Goal: Information Seeking & Learning: Learn about a topic

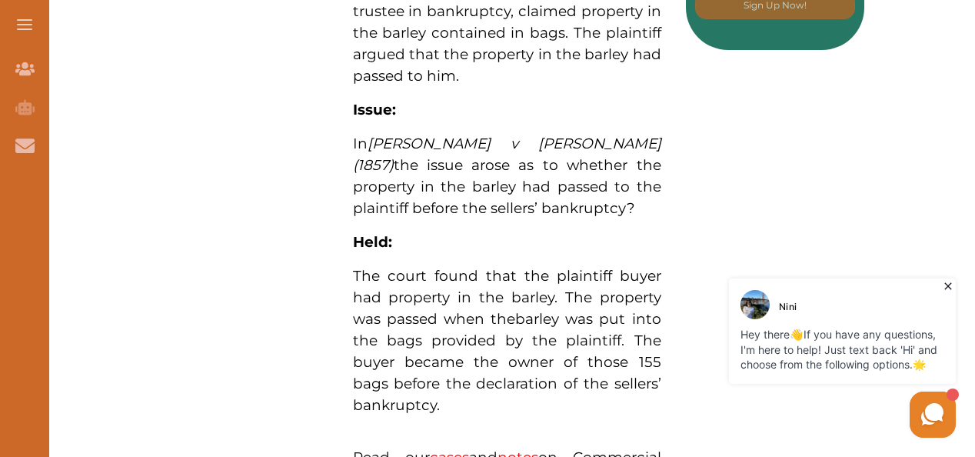
scroll to position [1054, 0]
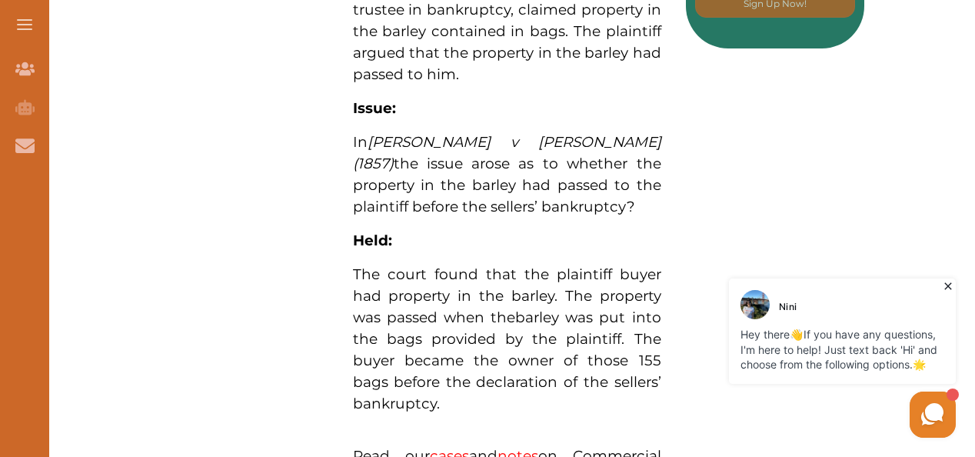
click at [574, 308] on span "barley was put into the bags provided by the plaintiff. The buyer became the ow…" at bounding box center [507, 360] width 308 height 104
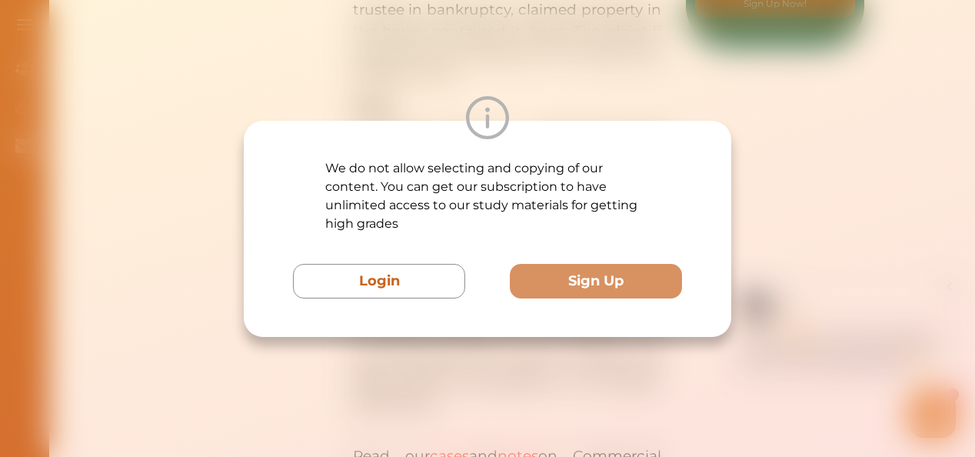
click at [688, 171] on div "We do not allow selecting and copying of our content. You can get our subscript…" at bounding box center [488, 229] width 488 height 216
click at [685, 129] on div at bounding box center [488, 117] width 488 height 43
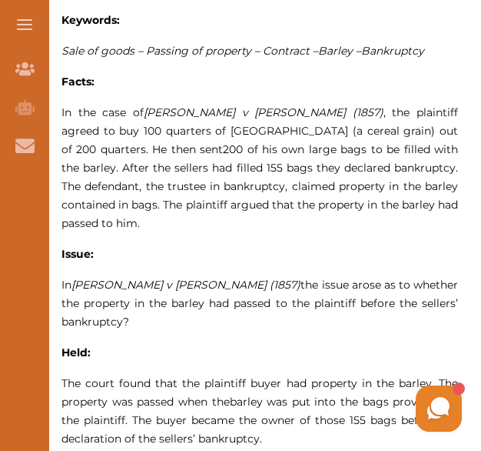
scroll to position [934, 0]
